Goal: Navigation & Orientation: Go to known website

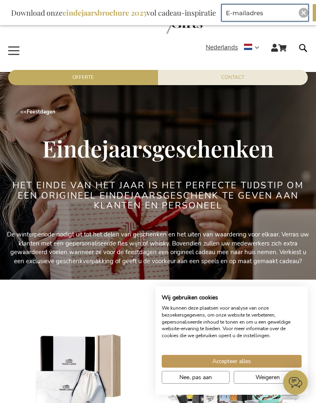
click at [306, 17] on input "E-mailadres" at bounding box center [264, 12] width 87 height 17
click at [301, 16] on div "Close" at bounding box center [304, 13] width 10 height 10
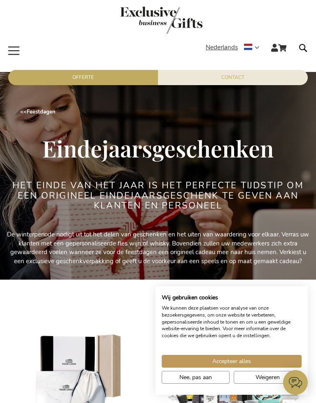
click at [299, 15] on link "store logo" at bounding box center [161, 22] width 309 height 30
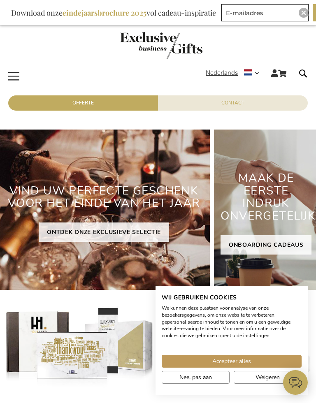
click at [11, 67] on span "Toggle Nav" at bounding box center [14, 67] width 15 height 0
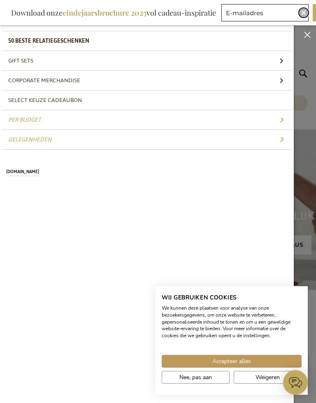
click at [303, 12] on img "Close" at bounding box center [303, 12] width 5 height 5
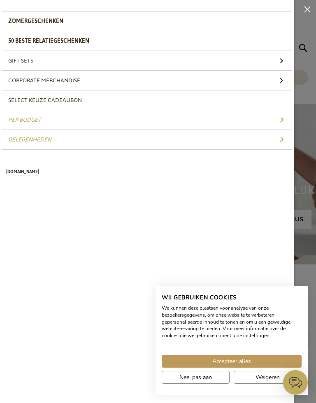
click at [307, 10] on span "Toggle Nav" at bounding box center [309, 9] width 13 height 19
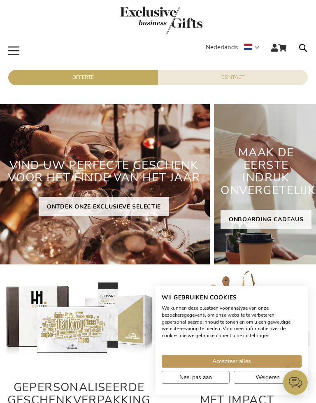
click at [264, 379] on span "Weigeren" at bounding box center [267, 377] width 24 height 9
